Goal: Task Accomplishment & Management: Manage account settings

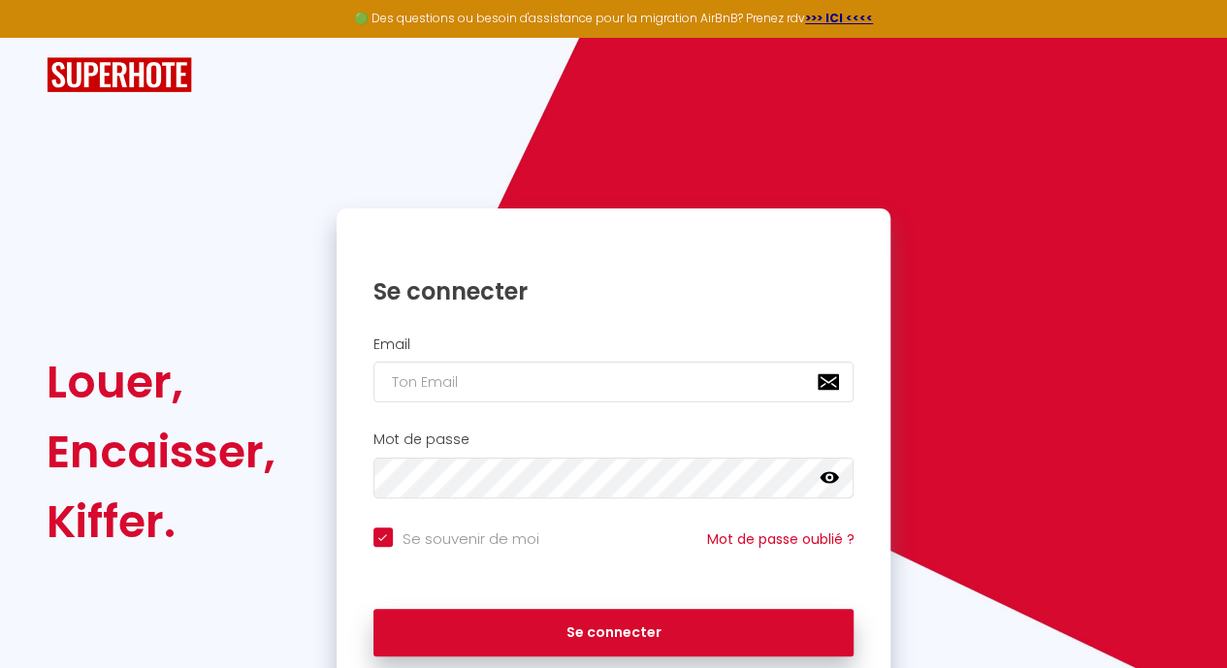
click at [550, 343] on h2 "Email" at bounding box center [613, 344] width 481 height 16
click at [514, 424] on div "Mot de passe false" at bounding box center [613, 470] width 555 height 96
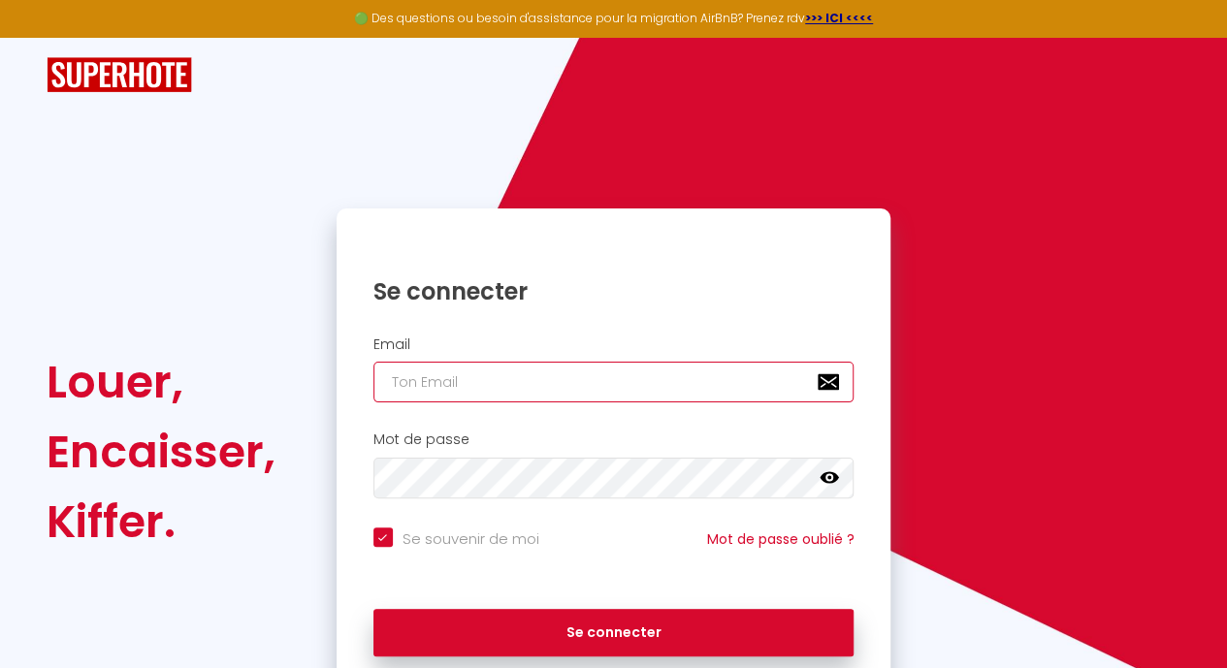
click at [511, 381] on input "email" at bounding box center [613, 382] width 481 height 41
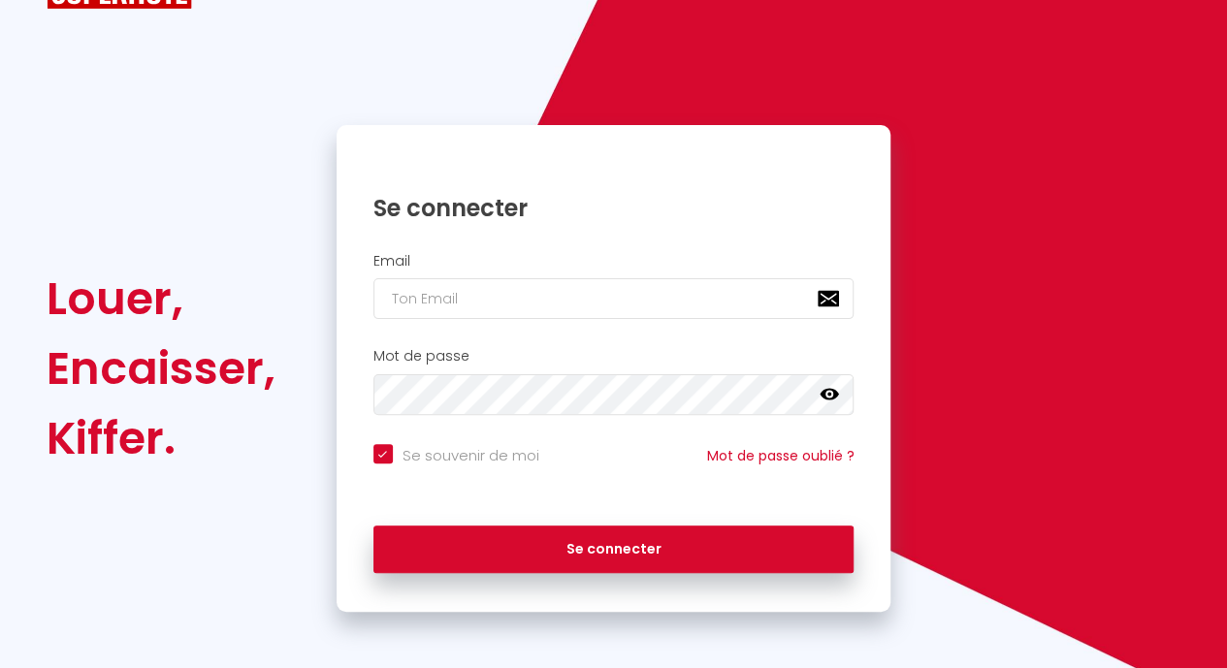
click at [542, 267] on h2 "Email" at bounding box center [613, 261] width 481 height 16
click at [519, 338] on div "Mot de passe false" at bounding box center [613, 386] width 555 height 96
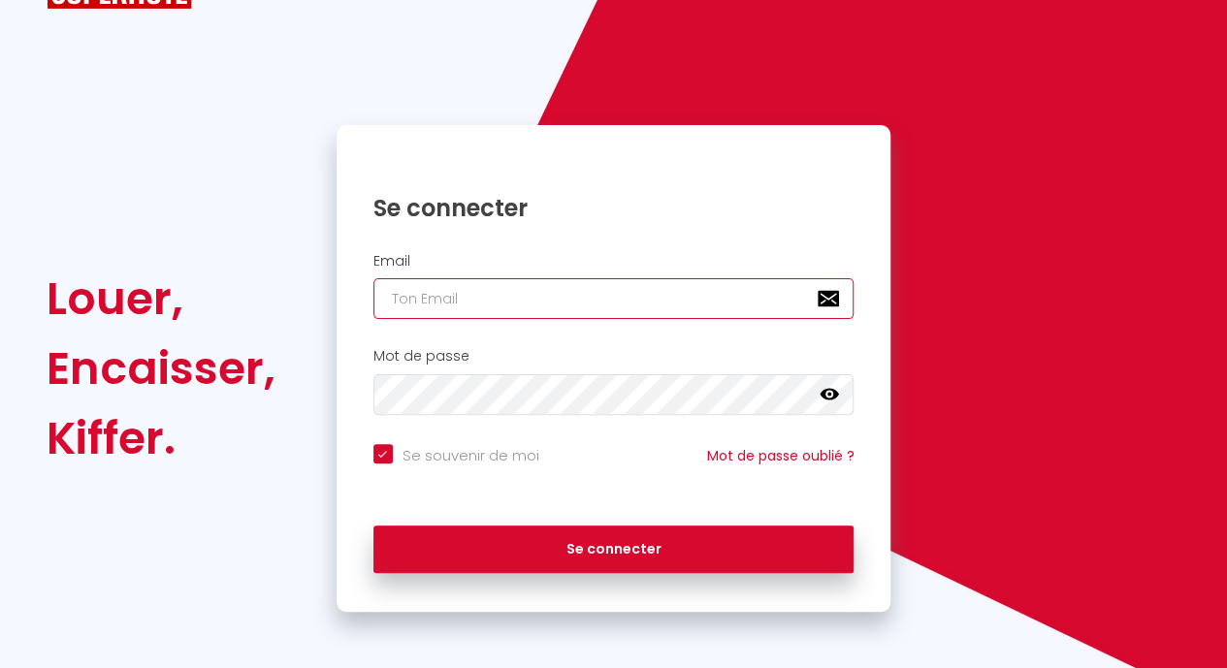
click at [526, 301] on input "email" at bounding box center [613, 298] width 481 height 41
type input "m"
checkbox input "true"
type input "mu"
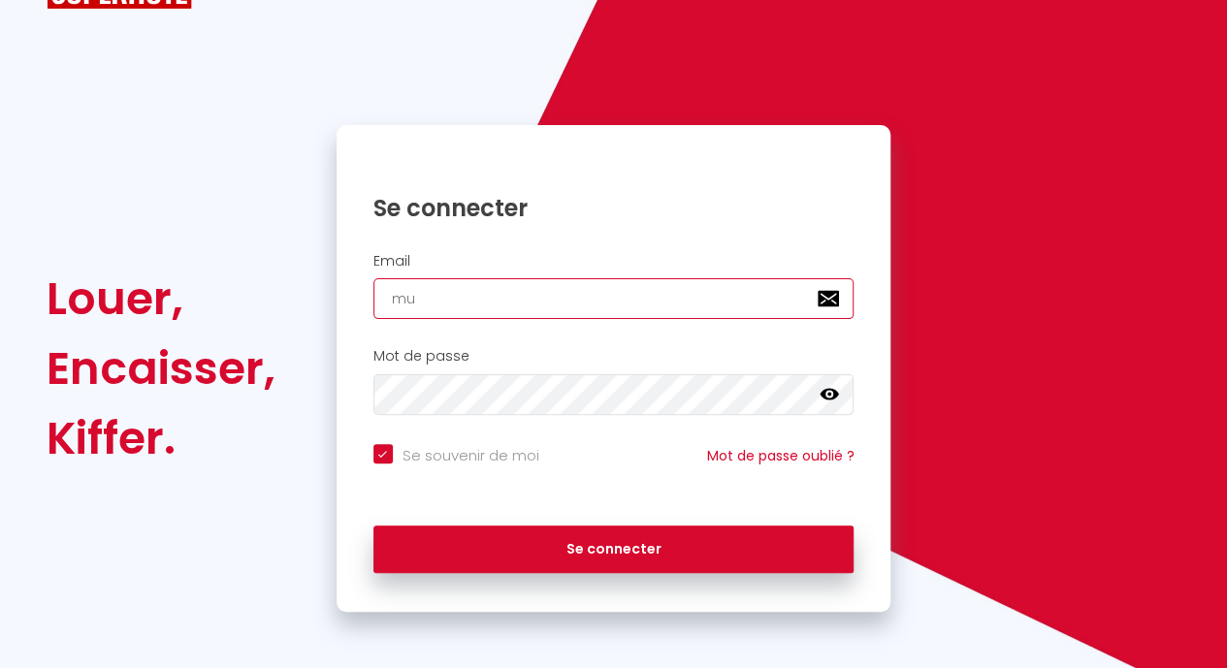
checkbox input "true"
type input "mur"
checkbox input "true"
type input "mure"
checkbox input "true"
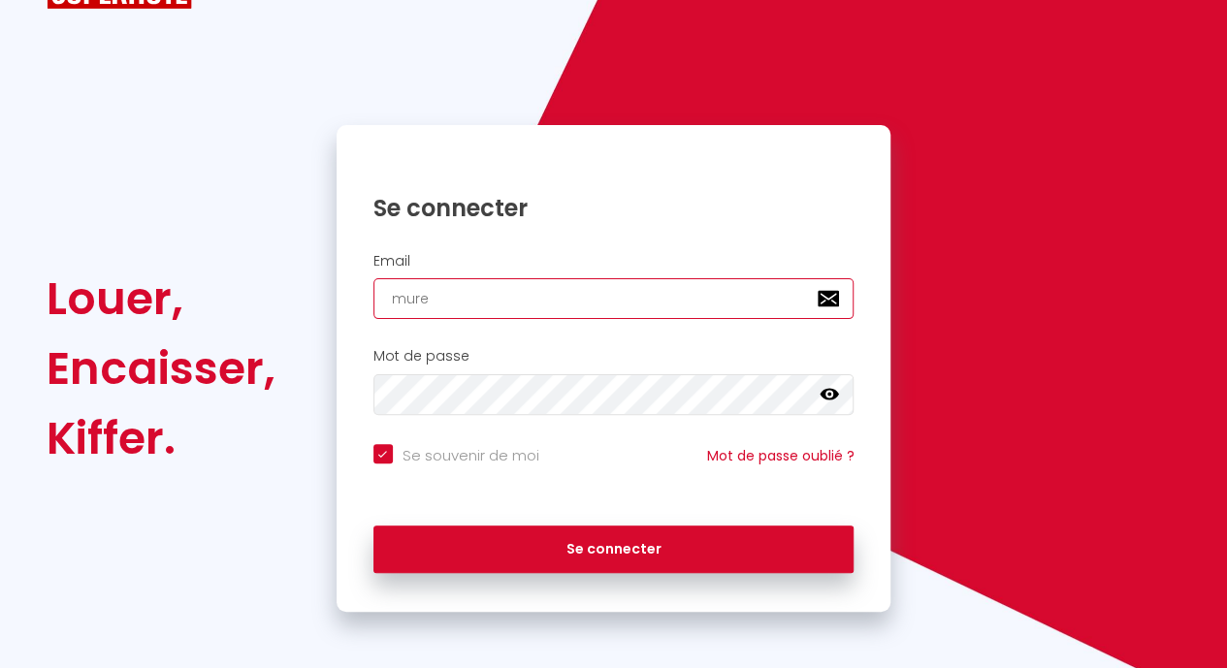
type input "murel"
checkbox input "true"
type input "murels"
checkbox input "true"
type input "murelsa"
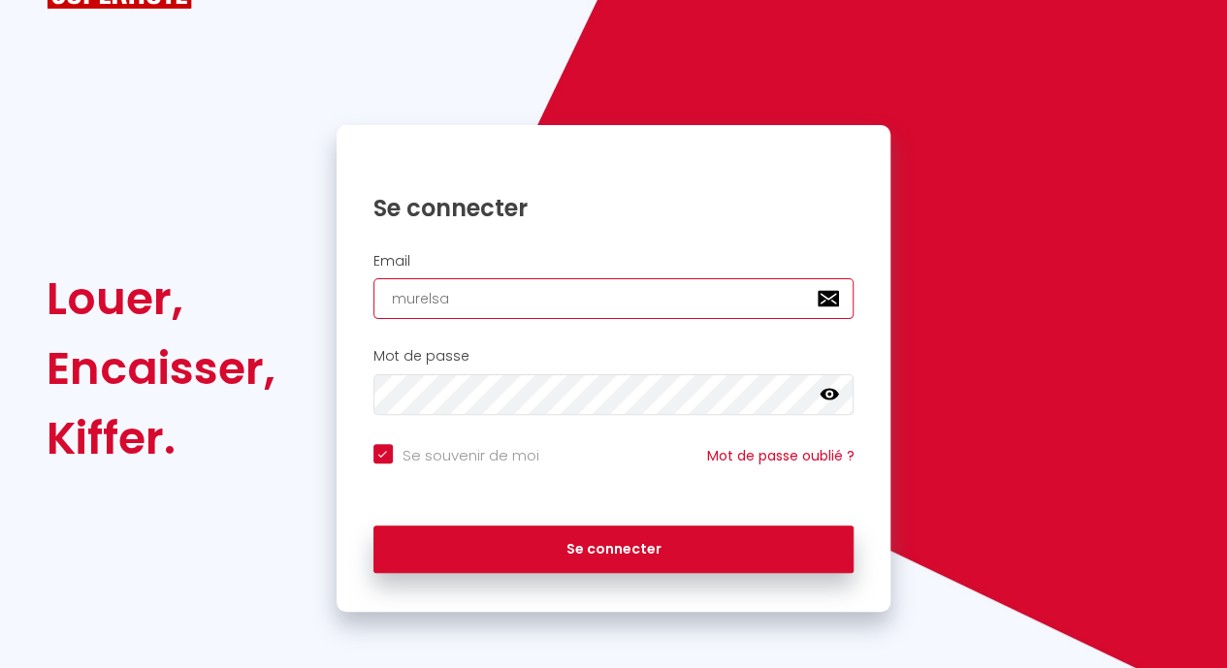
checkbox input "true"
type input "murelsas"
checkbox input "true"
type input "murelsas@"
checkbox input "true"
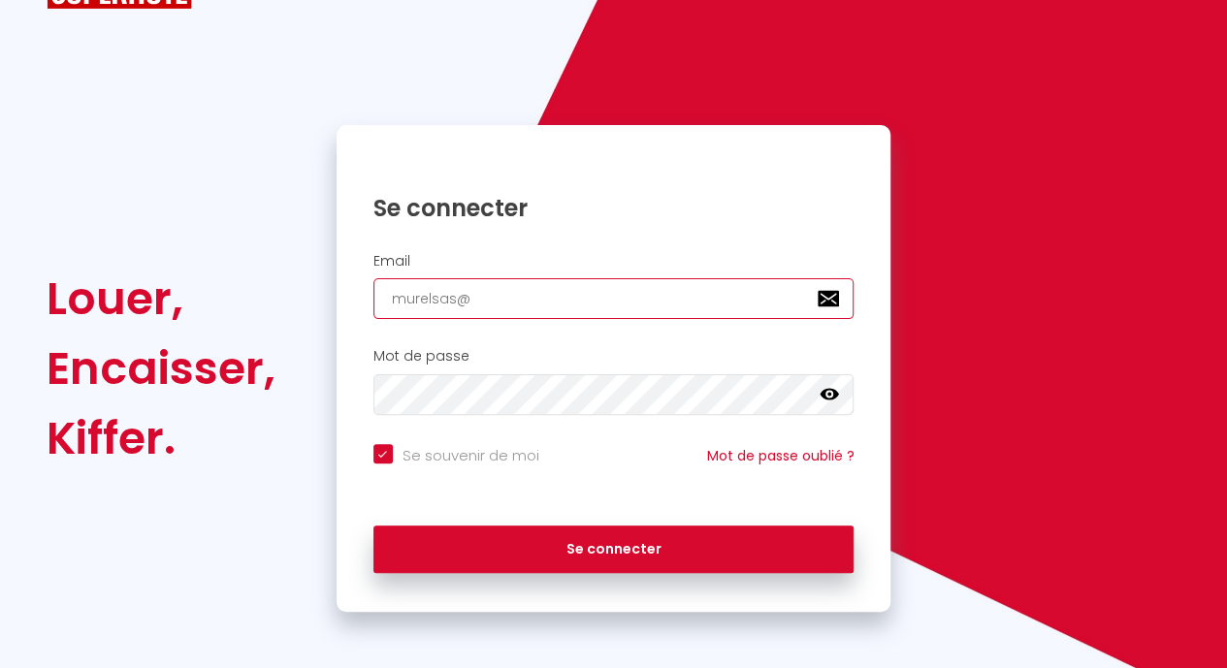
type input "murelsas@g"
checkbox input "true"
type input "murelsas@gm"
checkbox input "true"
type input "murelsas@gma"
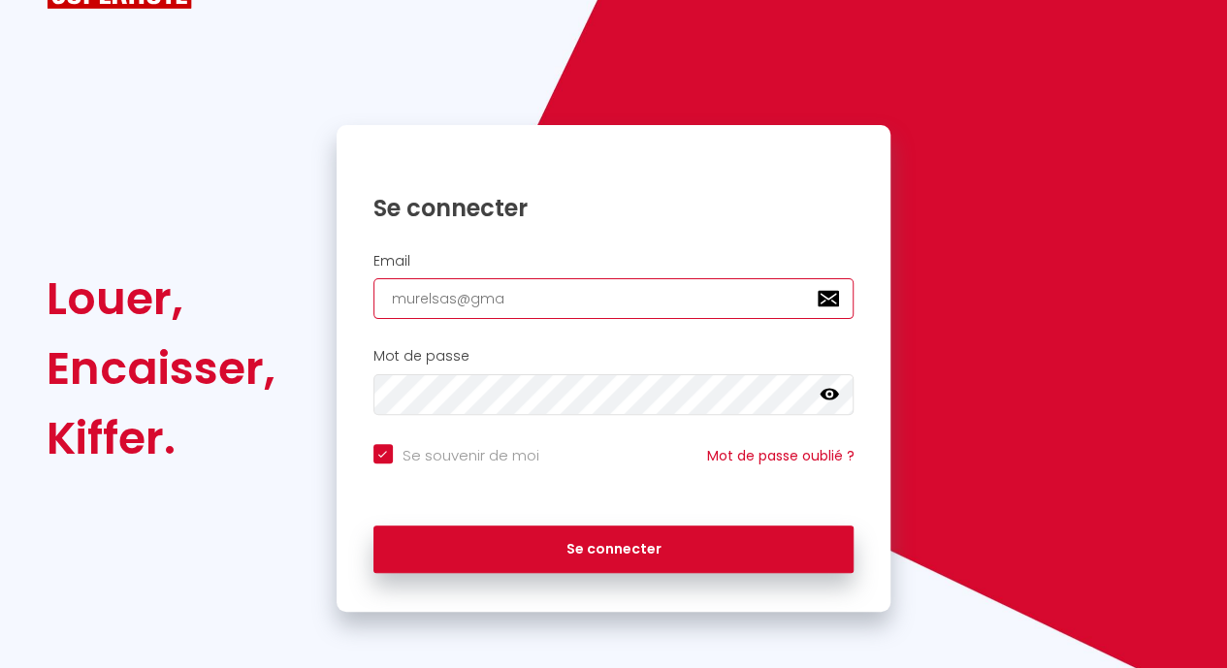
checkbox input "true"
type input "murelsas@gmai"
checkbox input "true"
type input "[EMAIL_ADDRESS]"
checkbox input "true"
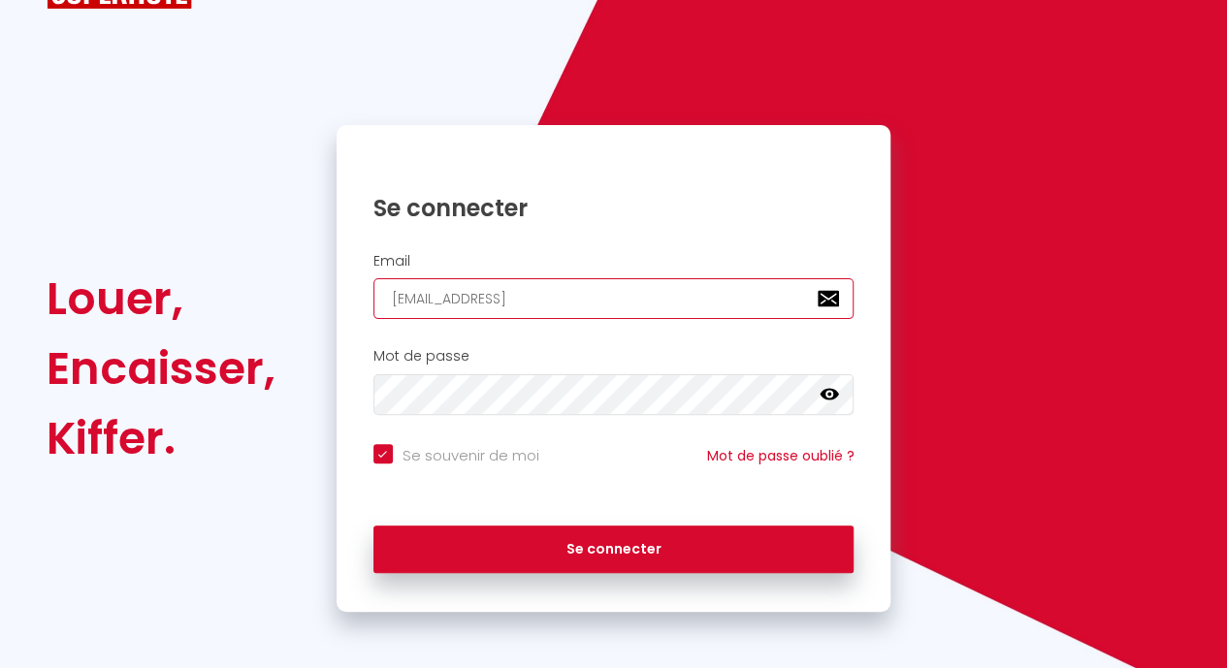
type input "[EMAIL_ADDRESS]."
checkbox input "true"
type input "murelsas@gmail.c"
checkbox input "true"
type input "[EMAIL_ADDRESS][DOMAIN_NAME]"
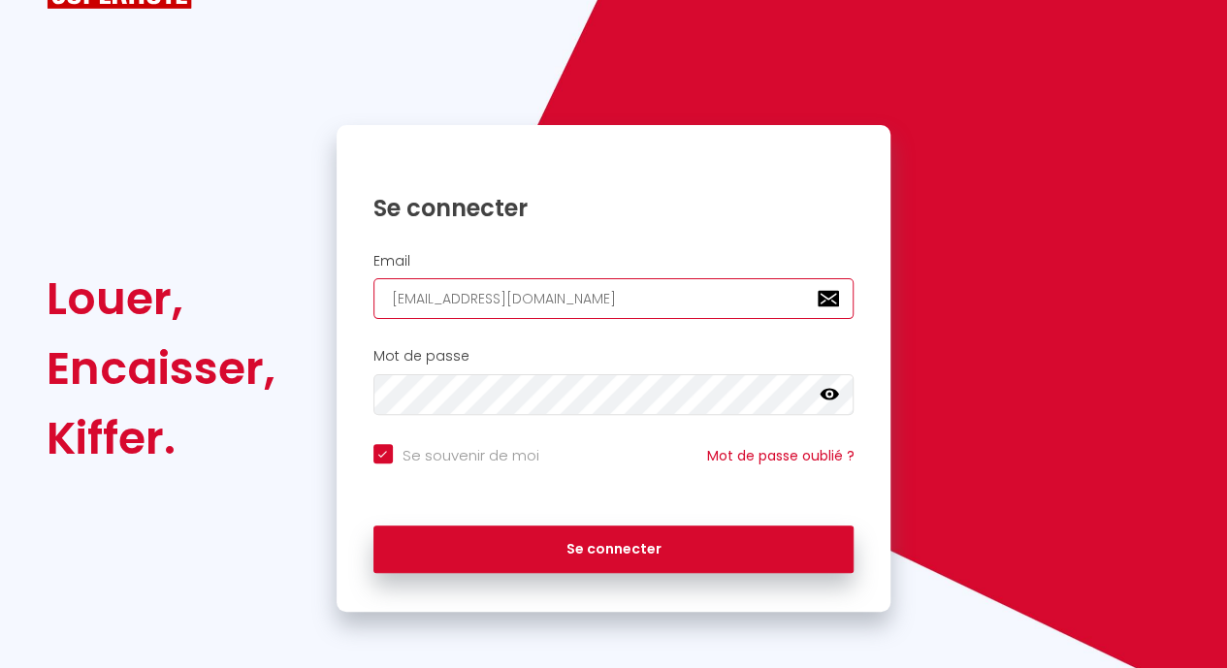
checkbox input "true"
type input "[EMAIL_ADDRESS][DOMAIN_NAME]"
checkbox input "true"
type input "[EMAIL_ADDRESS][DOMAIN_NAME]"
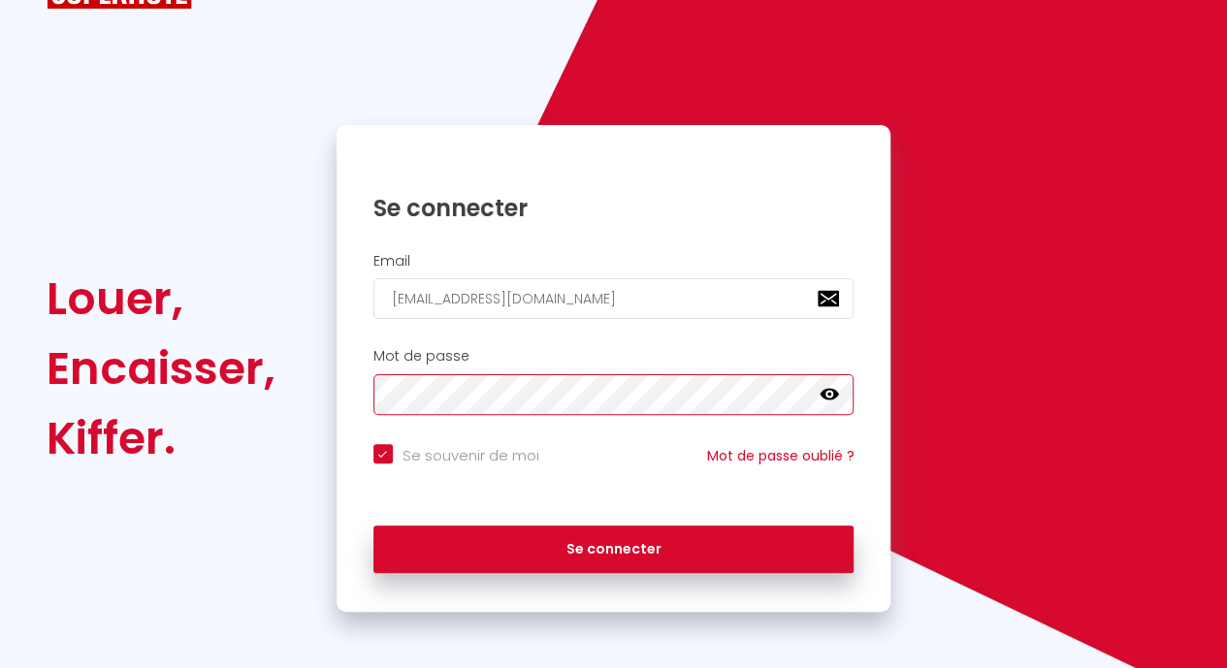
click at [373, 526] on button "Se connecter" at bounding box center [613, 550] width 481 height 48
checkbox input "true"
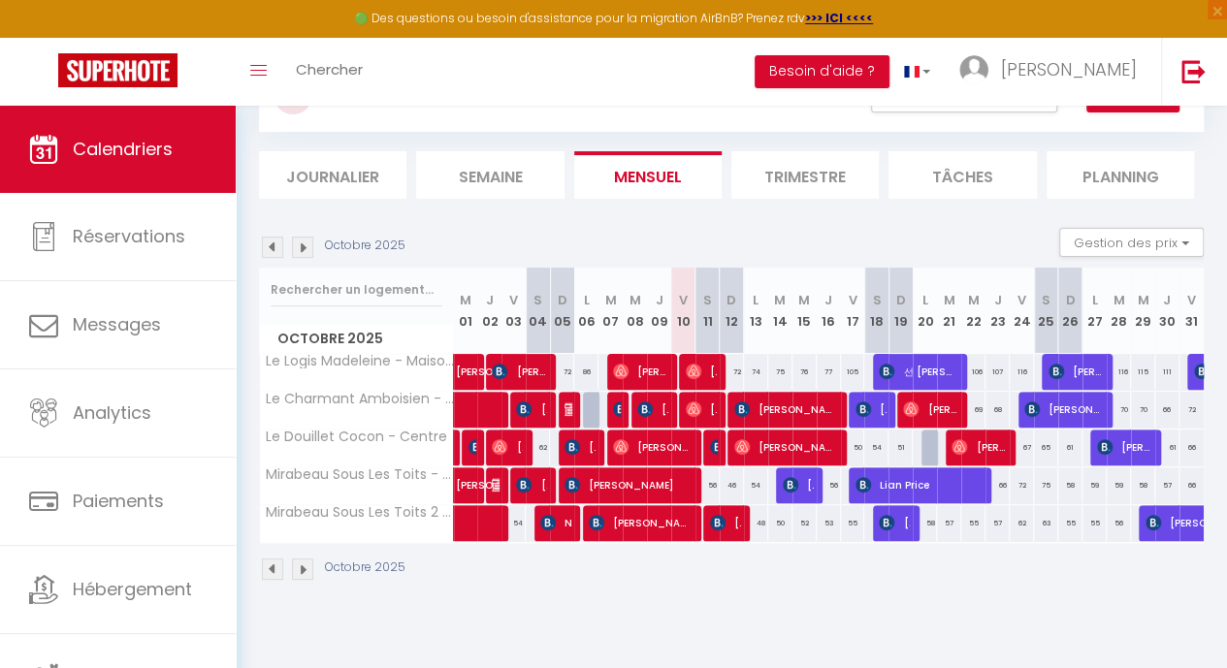
scroll to position [106, 0]
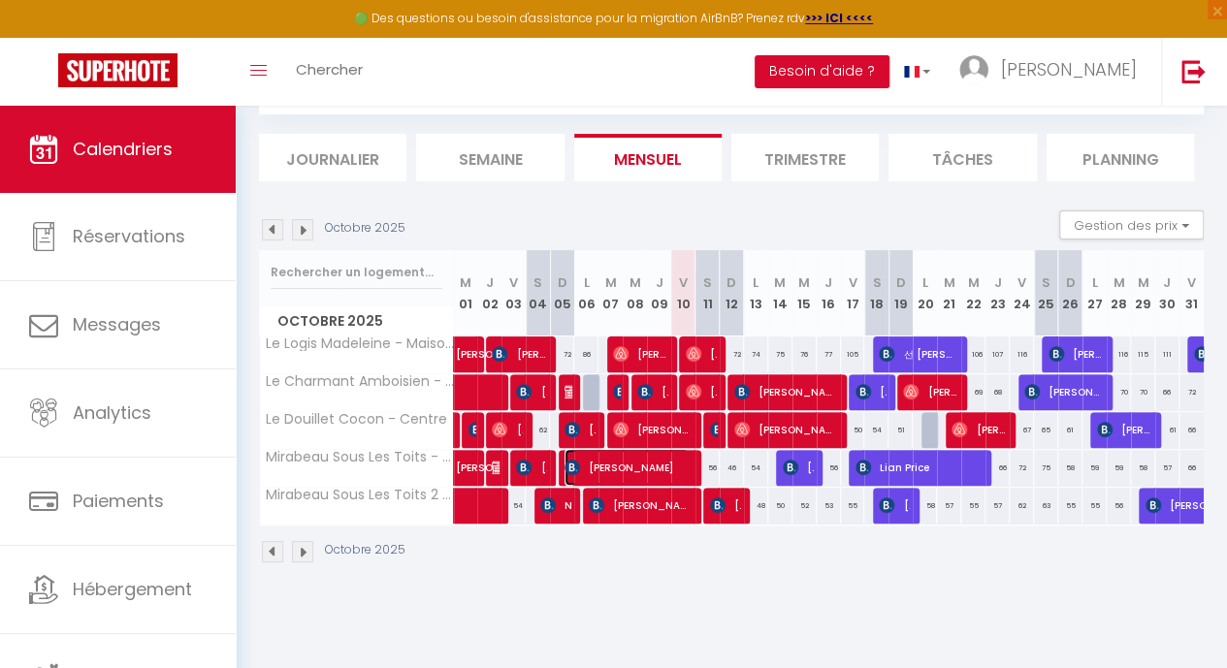
click at [642, 461] on span "[PERSON_NAME]" at bounding box center [626, 467] width 124 height 37
select select "OK"
select select "KO"
select select "0"
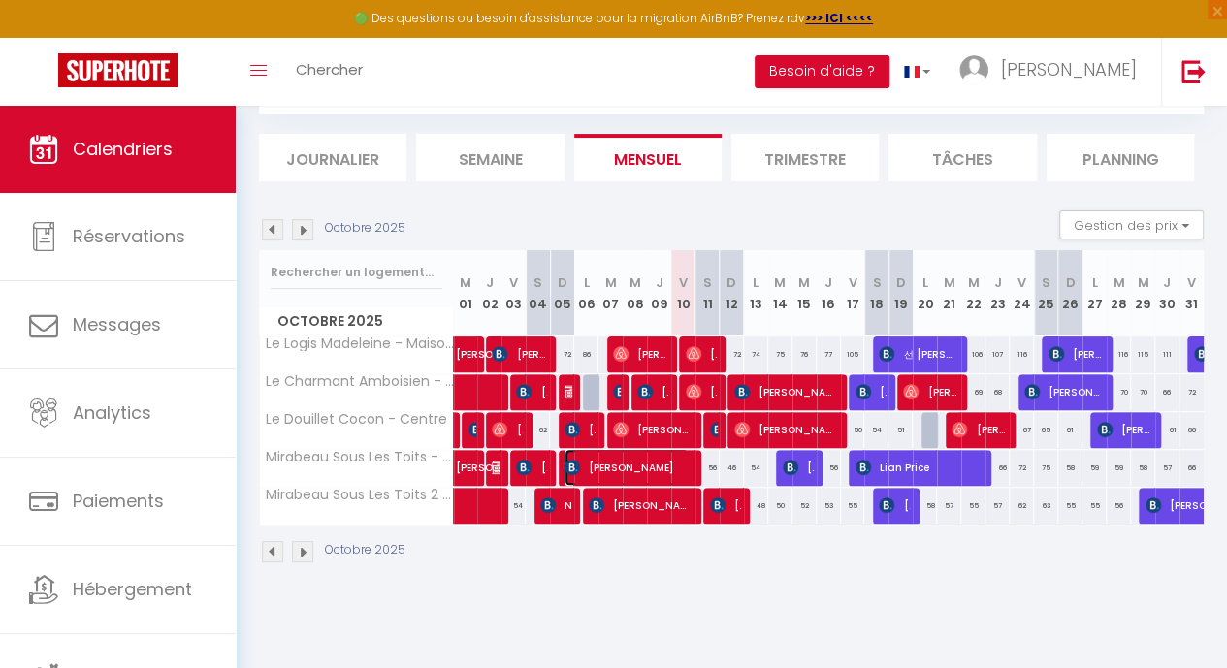
select select "1"
select select
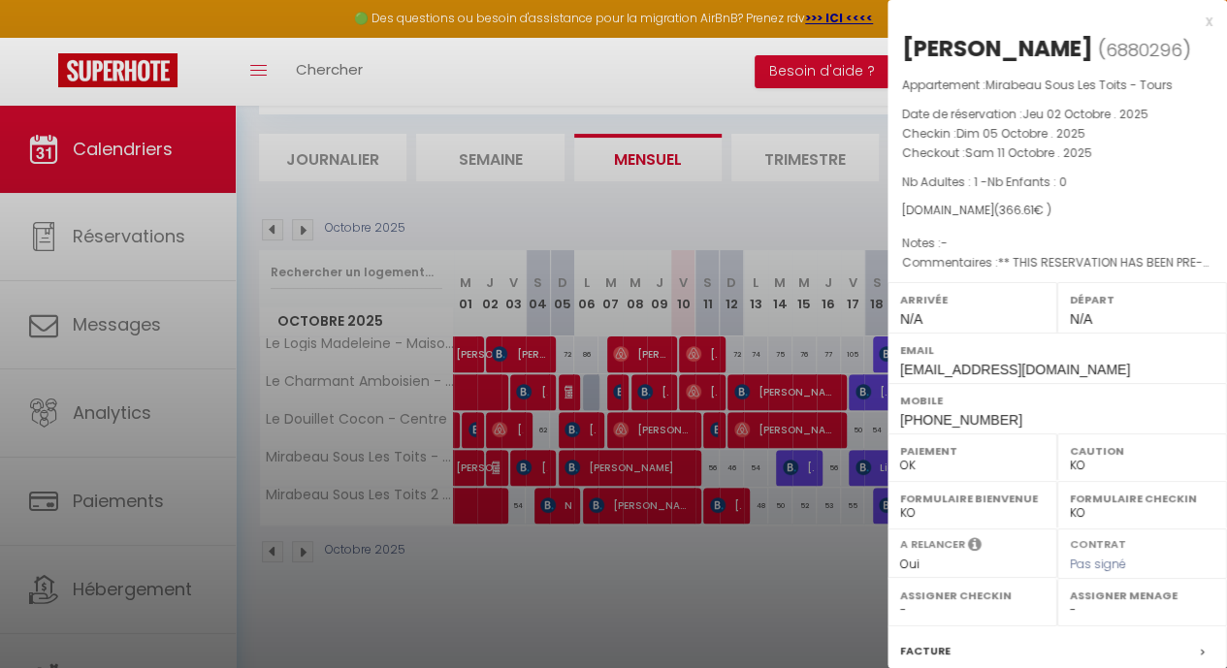
click at [642, 461] on div at bounding box center [613, 334] width 1227 height 668
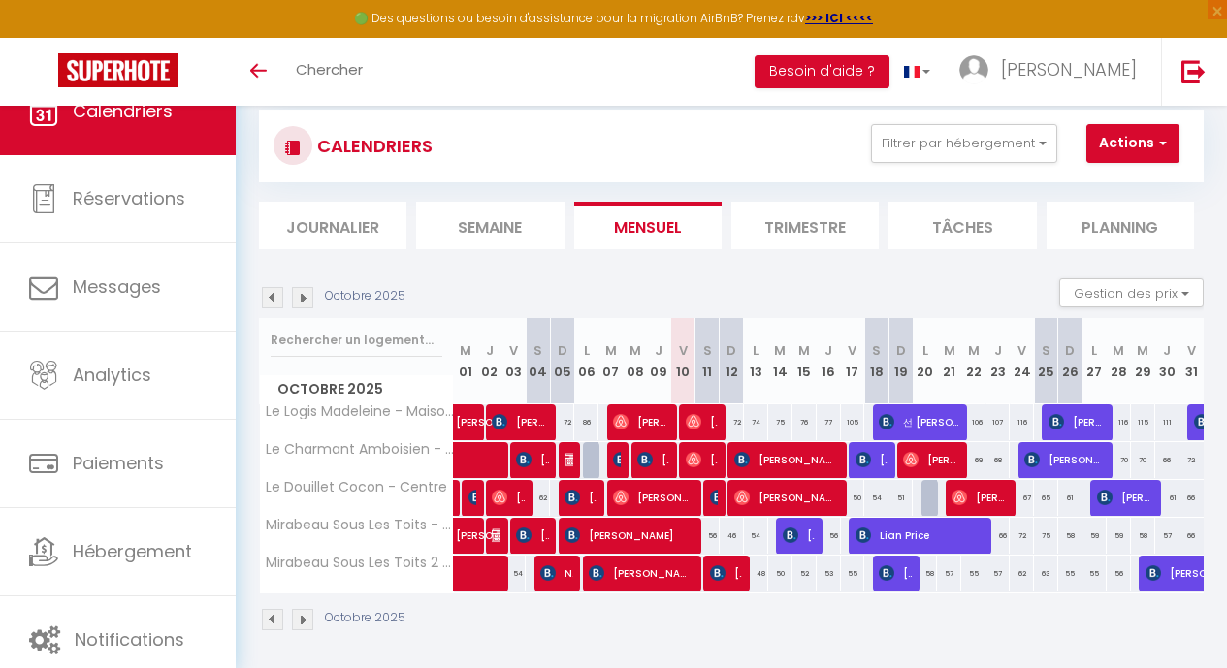
scroll to position [106, 0]
